Goal: Information Seeking & Learning: Understand process/instructions

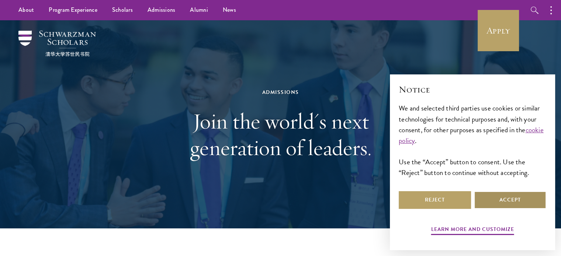
click at [448, 198] on button "Accept" at bounding box center [510, 200] width 72 height 18
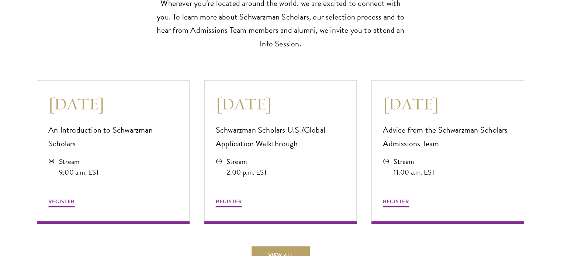
scroll to position [2036, 0]
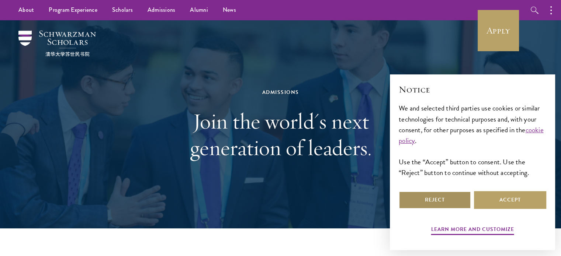
click at [460, 199] on button "Reject" at bounding box center [435, 200] width 72 height 18
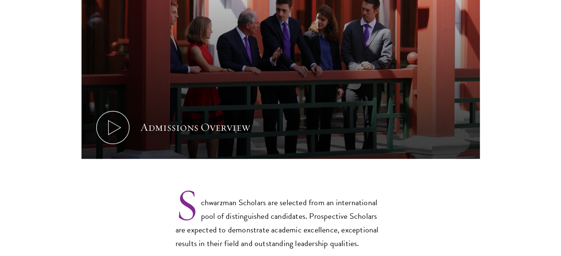
scroll to position [673, 0]
